Goal: Task Accomplishment & Management: Manage account settings

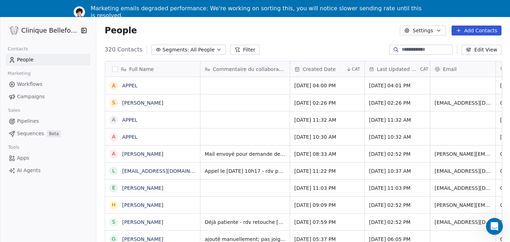
scroll to position [15, 0]
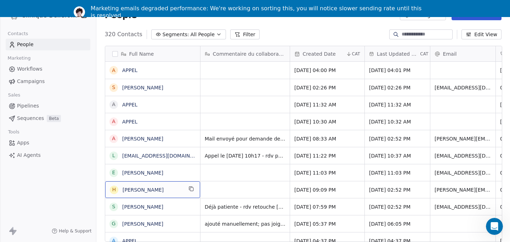
click at [162, 189] on span "[PERSON_NAME]" at bounding box center [153, 189] width 60 height 7
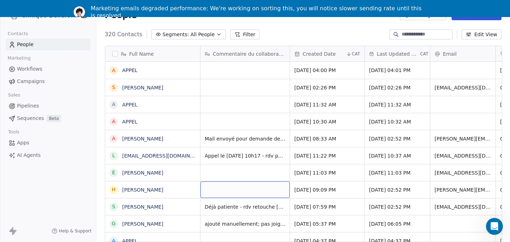
click at [240, 189] on div "grid" at bounding box center [245, 189] width 89 height 17
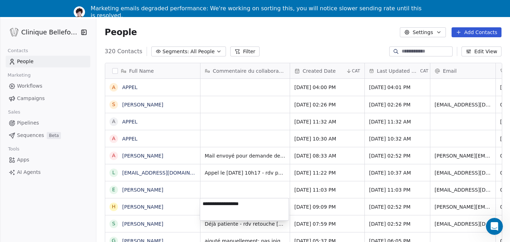
type textarea "**********"
click at [322, 204] on html "Clinique Bellefontaine Contacts People Marketing Workflows Campaigns Sales Pipe…" at bounding box center [255, 123] width 510 height 276
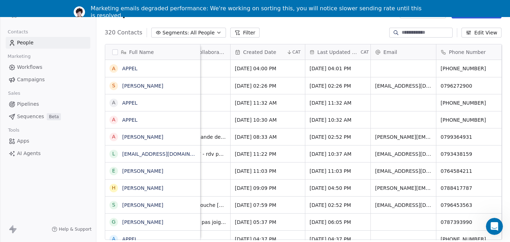
scroll to position [0, 125]
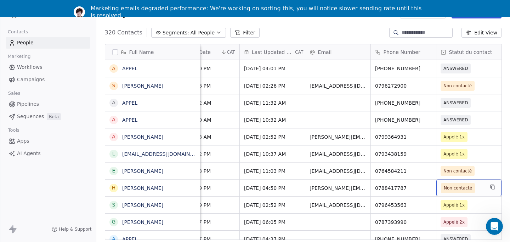
click at [461, 184] on span "Non contacté" at bounding box center [458, 187] width 28 height 7
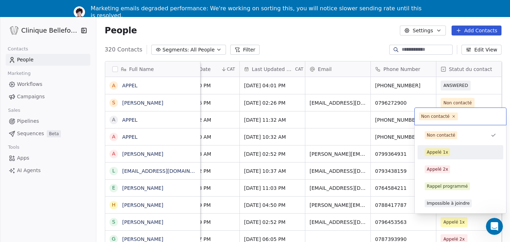
click at [435, 152] on div "Appelé 1x" at bounding box center [437, 152] width 21 height 6
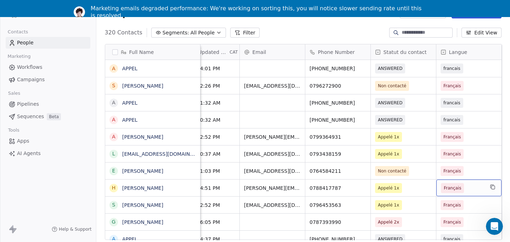
scroll to position [0, 256]
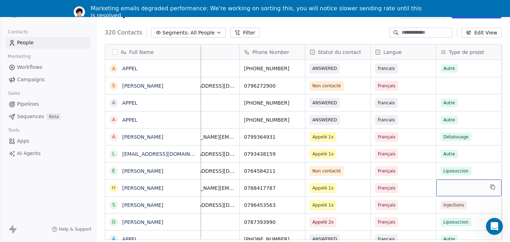
click at [456, 188] on div "grid" at bounding box center [469, 187] width 65 height 17
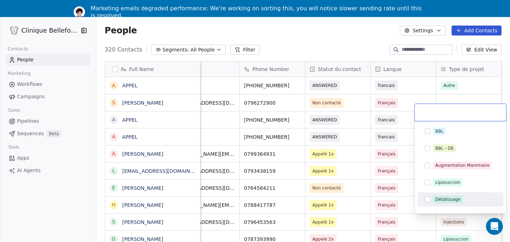
click at [427, 203] on div "Détatouage" at bounding box center [461, 199] width 80 height 11
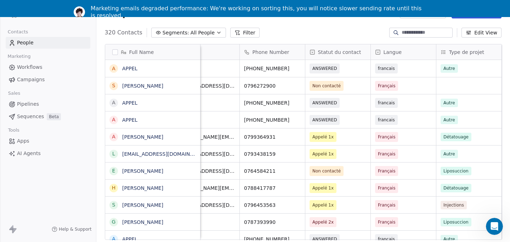
click at [385, 205] on html "Clinique Bellefontaine Contacts People Marketing Workflows Campaigns Sales Pipe…" at bounding box center [255, 112] width 510 height 259
click at [308, 32] on div "320 Contacts Segments: All People Filter Edit View" at bounding box center [303, 32] width 414 height 11
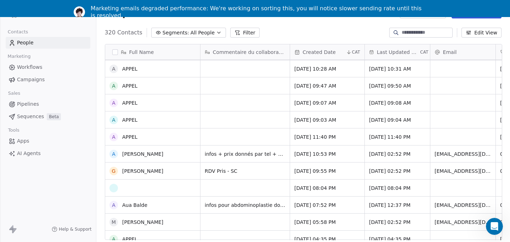
scroll to position [0, 0]
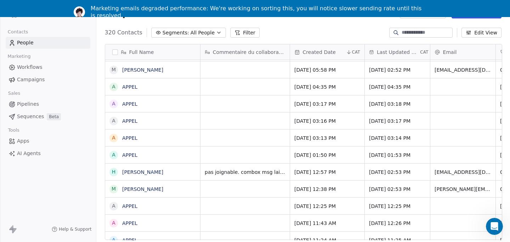
click at [223, 190] on div "grid" at bounding box center [245, 188] width 89 height 17
click at [241, 186] on div "grid" at bounding box center [245, 188] width 89 height 17
click at [231, 186] on div "grid" at bounding box center [245, 188] width 89 height 17
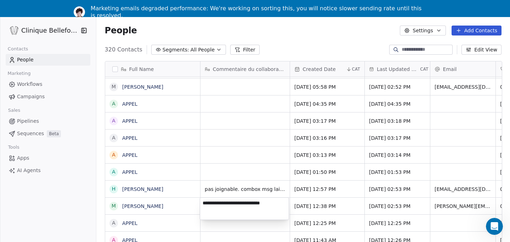
type textarea "**********"
click at [303, 204] on html "Clinique Bellefontaine Contacts People Marketing Workflows Campaigns Sales Pipe…" at bounding box center [255, 121] width 510 height 276
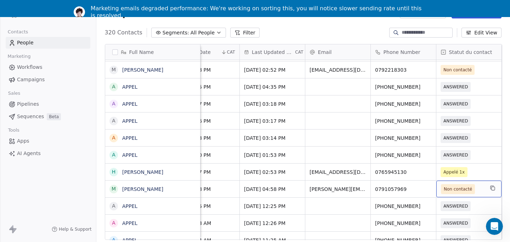
click at [457, 193] on span "Non contacté" at bounding box center [458, 189] width 34 height 10
click at [459, 190] on span "Non contacté" at bounding box center [458, 188] width 28 height 7
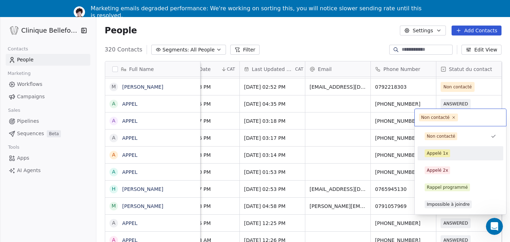
click at [446, 152] on div "Appelé 1x" at bounding box center [437, 153] width 21 height 6
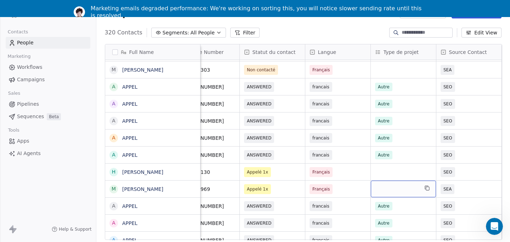
click at [408, 183] on div "grid" at bounding box center [403, 188] width 65 height 17
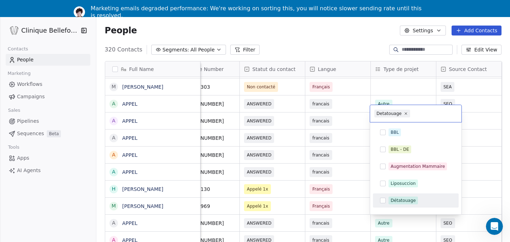
click at [383, 201] on button "Suggestions" at bounding box center [383, 200] width 6 height 6
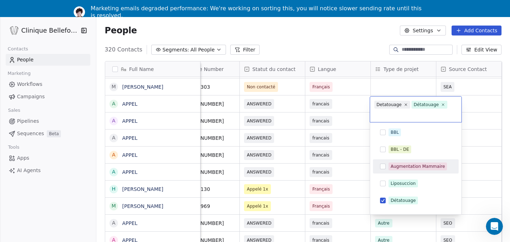
click at [340, 191] on html "Clinique Bellefontaine Contacts People Marketing Workflows Campaigns Sales Pipe…" at bounding box center [255, 121] width 510 height 276
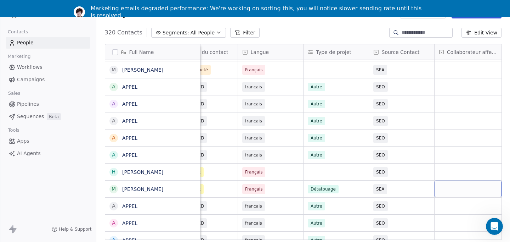
scroll to position [0, 455]
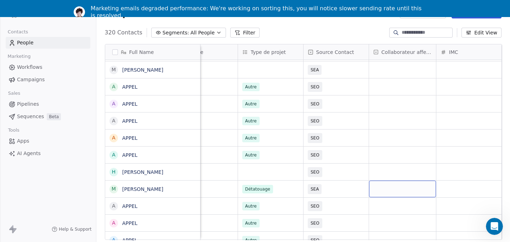
click at [421, 194] on div "grid" at bounding box center [402, 188] width 67 height 17
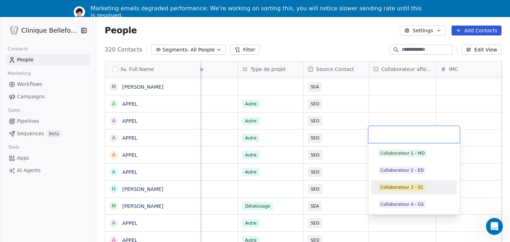
click at [390, 188] on div "Collaborateur 3 - SC" at bounding box center [402, 187] width 43 height 6
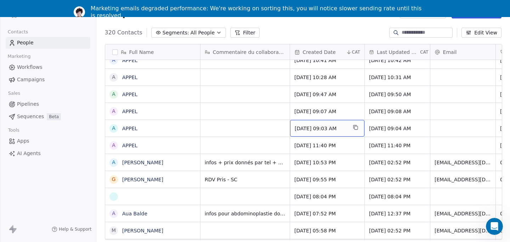
scroll to position [330, 0]
